Goal: Check status: Check status

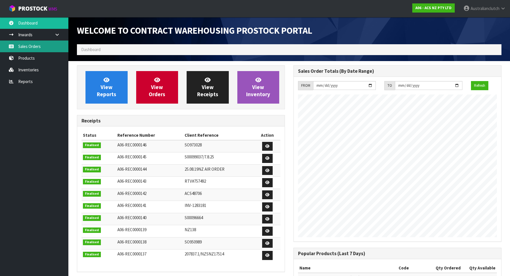
click at [45, 46] on link "Sales Orders" at bounding box center [34, 46] width 68 height 12
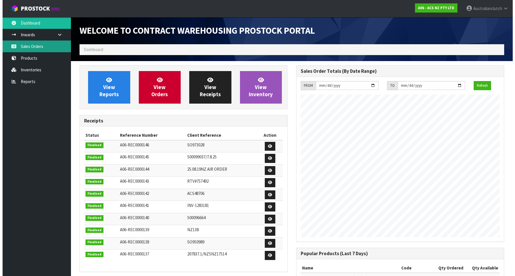
scroll to position [317, 217]
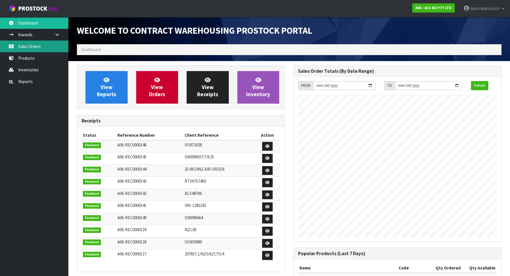
click at [45, 46] on link "Sales Orders" at bounding box center [34, 46] width 68 height 12
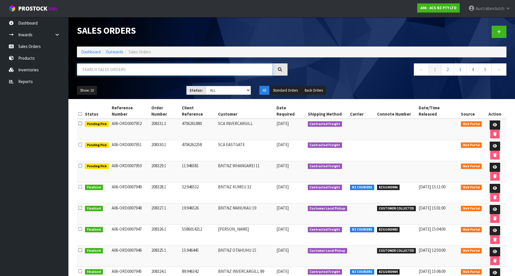
click at [131, 70] on input "text" at bounding box center [175, 69] width 196 height 12
paste input "7:946302"
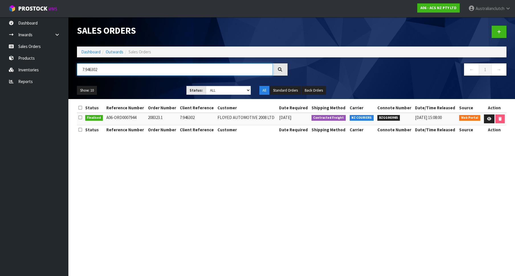
type input "7:946302"
click at [389, 115] on li "BZGG003985" at bounding box center [395, 117] width 35 height 6
click at [386, 118] on span "BZGG003985" at bounding box center [389, 118] width 23 height 6
copy span "BZGG003985"
